Goal: Navigation & Orientation: Find specific page/section

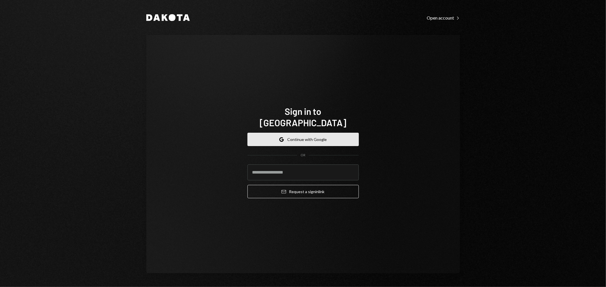
click at [300, 135] on button "Google Continue with Google" at bounding box center [302, 139] width 111 height 13
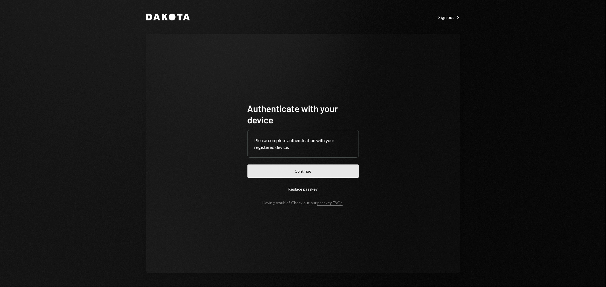
click at [305, 173] on button "Continue" at bounding box center [302, 171] width 111 height 13
click at [317, 176] on button "Continue" at bounding box center [302, 171] width 111 height 13
click at [589, 18] on div "Dakota Sign out Right Caret Authenticate with your device Please complete authe…" at bounding box center [303, 143] width 606 height 287
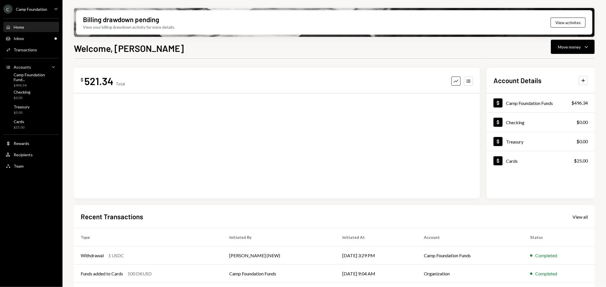
click at [26, 7] on div "Camp Foundation" at bounding box center [31, 9] width 31 height 5
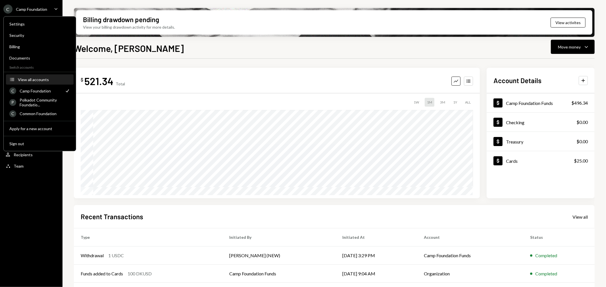
click at [37, 76] on button "Accounts View all accounts" at bounding box center [40, 80] width 68 height 10
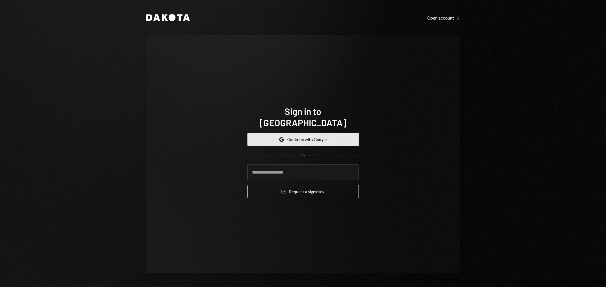
click at [295, 133] on button "Google Continue with Google" at bounding box center [302, 139] width 111 height 13
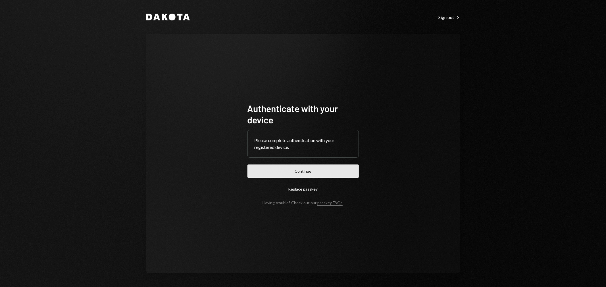
click at [304, 171] on button "Continue" at bounding box center [302, 171] width 111 height 13
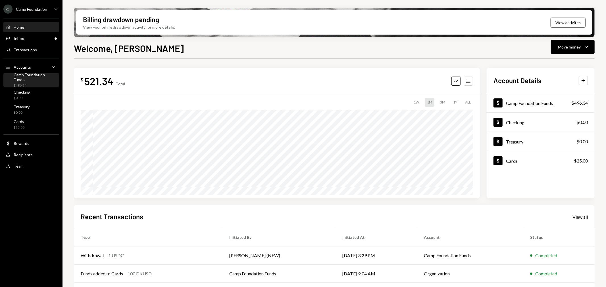
click at [27, 77] on div "Camp Foundation Fund..." at bounding box center [35, 77] width 43 height 10
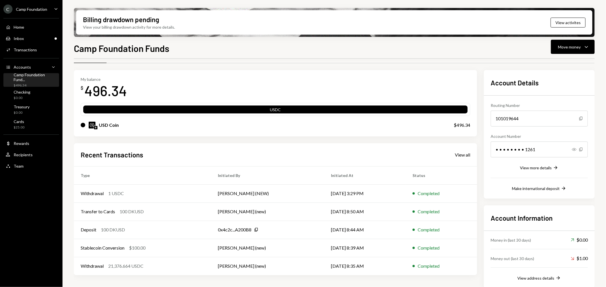
scroll to position [21, 0]
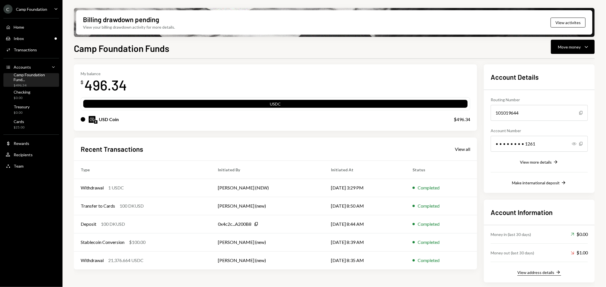
click at [535, 271] on div "View address details" at bounding box center [535, 272] width 37 height 5
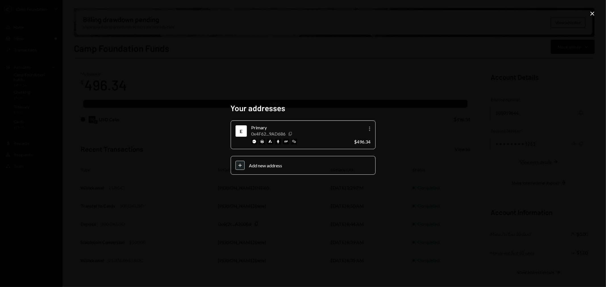
click at [292, 133] on icon "Copy" at bounding box center [290, 134] width 5 height 5
click at [214, 68] on div "Your addresses E Primary 0x4F62...9AD686 Copy More $496.34 Plus Add new address…" at bounding box center [303, 143] width 606 height 287
click at [199, 118] on div "Your addresses E Primary 0x4F62...9AD686 Copy More $496.34 Plus Add new address…" at bounding box center [303, 143] width 606 height 287
click at [589, 12] on icon "Close" at bounding box center [592, 13] width 7 height 7
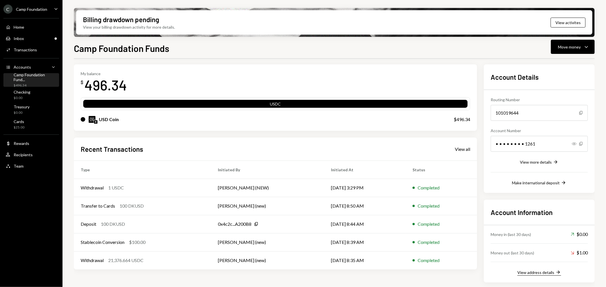
click at [549, 274] on div "View address details" at bounding box center [535, 272] width 37 height 5
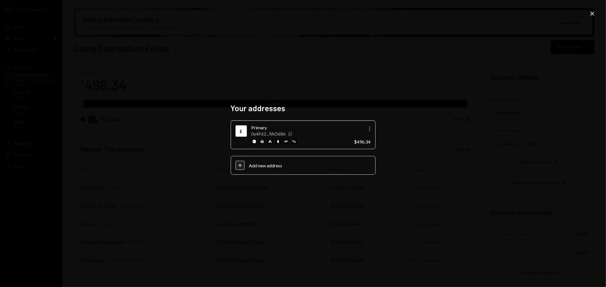
click at [292, 132] on icon "Copy" at bounding box center [290, 134] width 5 height 5
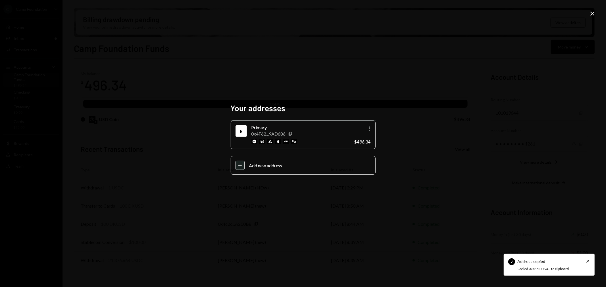
click at [478, 178] on div "Your addresses E Primary 0x4F62...9AD686 Copy More $496.34 Plus Add new address…" at bounding box center [303, 143] width 606 height 287
click at [419, 64] on div "Your addresses E Primary 0x4F62...9AD686 Copy More $496.34 Plus Add new address…" at bounding box center [303, 143] width 606 height 287
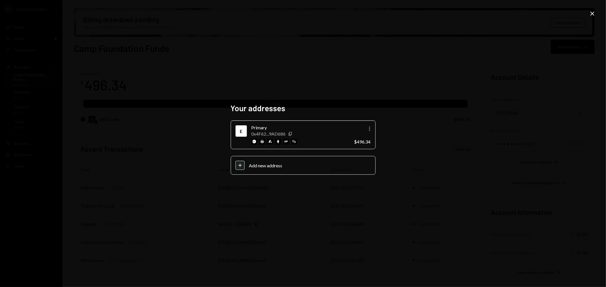
click at [447, 125] on div "Your addresses E Primary 0x4F62...9AD686 Copy More $496.34 Plus Add new address…" at bounding box center [303, 143] width 606 height 287
click at [596, 10] on div "Your addresses E Primary 0x4F62...9AD686 Copy More $496.34 Plus Add new address…" at bounding box center [303, 143] width 606 height 287
click at [592, 11] on icon "Close" at bounding box center [592, 13] width 7 height 7
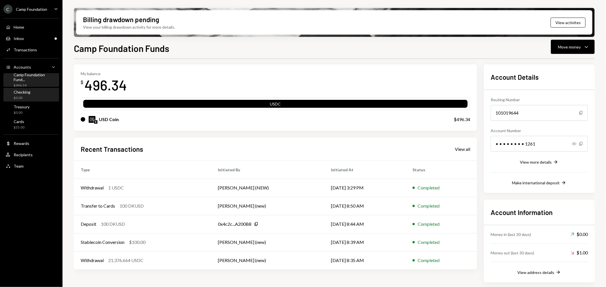
click at [29, 89] on div "Checking $0.00" at bounding box center [31, 95] width 51 height 13
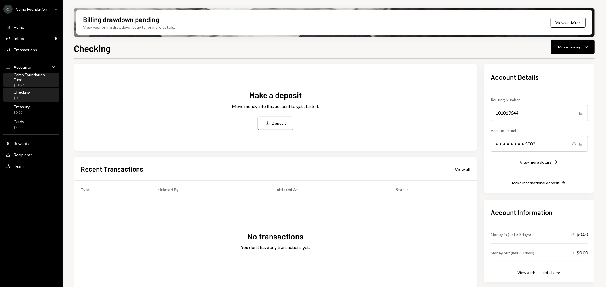
click at [28, 78] on div "Camp Foundation Fund..." at bounding box center [35, 77] width 43 height 10
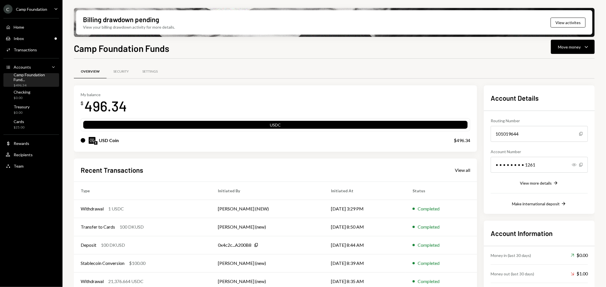
click at [226, 141] on div "USD Coin" at bounding box center [261, 140] width 361 height 7
click at [353, 140] on div "USD Coin" at bounding box center [261, 140] width 361 height 7
click at [33, 83] on div "$496.34" at bounding box center [35, 85] width 43 height 5
click at [32, 41] on div "Inbox Inbox" at bounding box center [31, 39] width 51 height 10
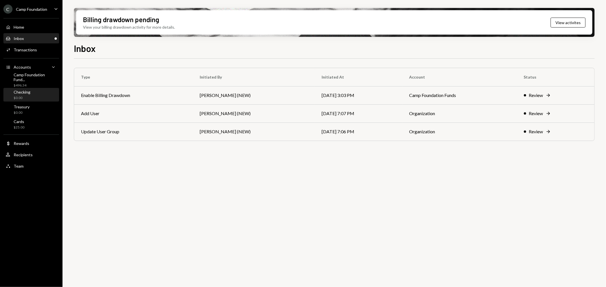
click at [32, 94] on div "Checking $0.00" at bounding box center [31, 95] width 51 height 11
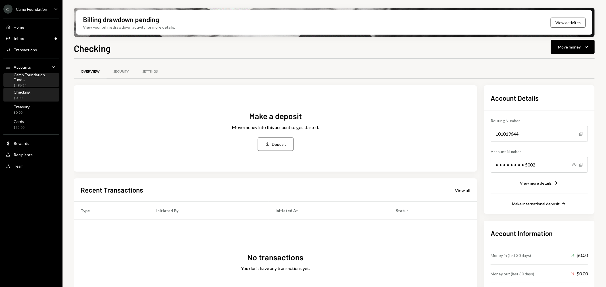
click at [43, 76] on div "Camp Foundation Fund..." at bounding box center [35, 77] width 43 height 10
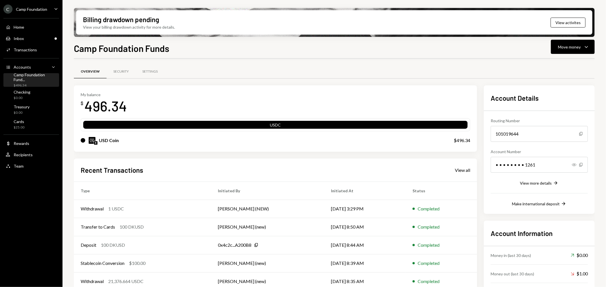
scroll to position [21, 0]
